Goal: Check status

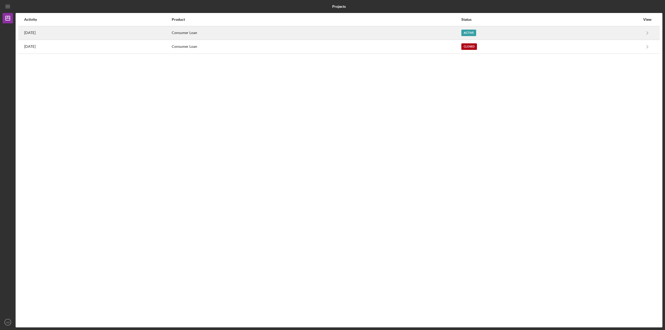
click at [59, 31] on div "[DATE]" at bounding box center [97, 33] width 147 height 13
